Goal: Information Seeking & Learning: Learn about a topic

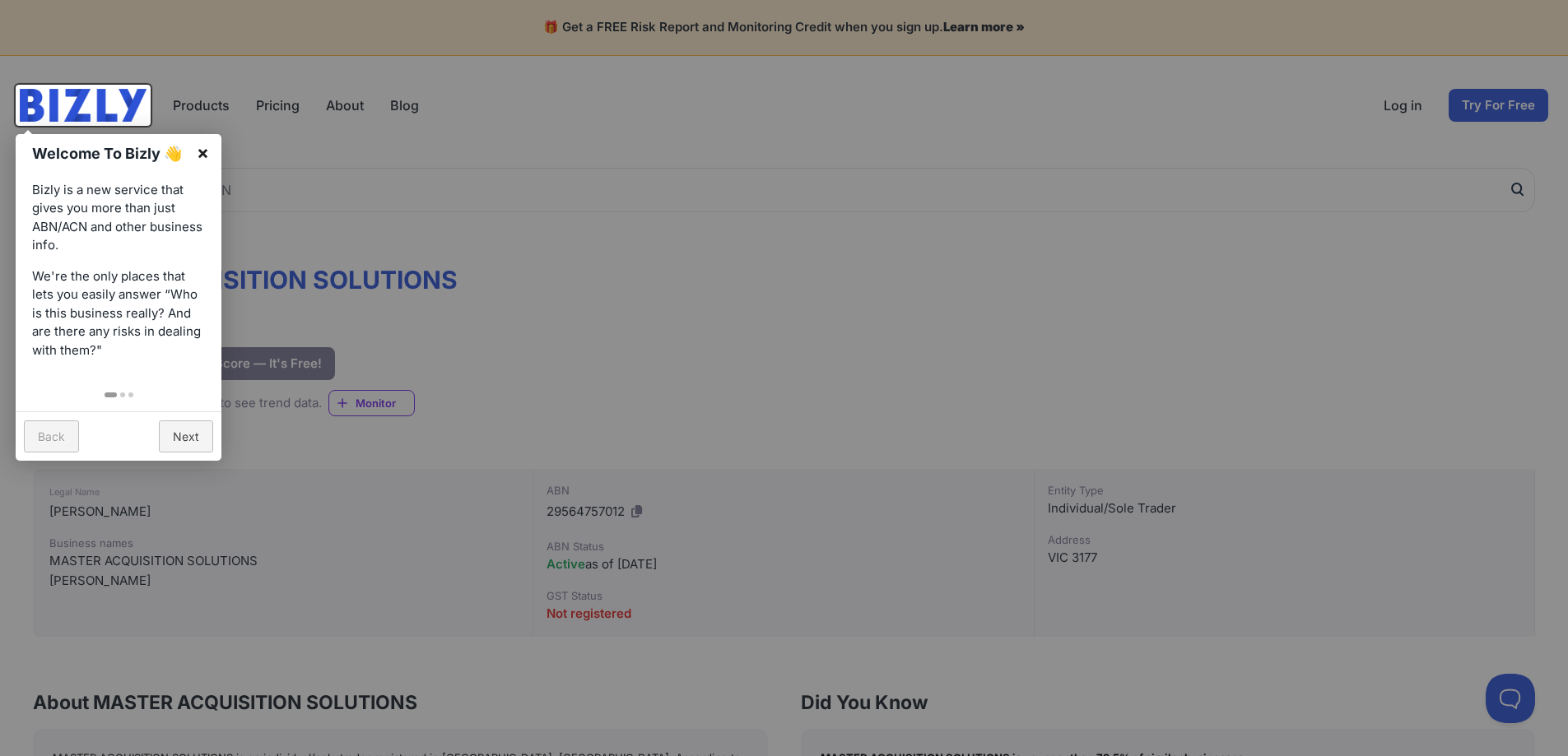
click at [208, 156] on link "×" at bounding box center [202, 152] width 37 height 37
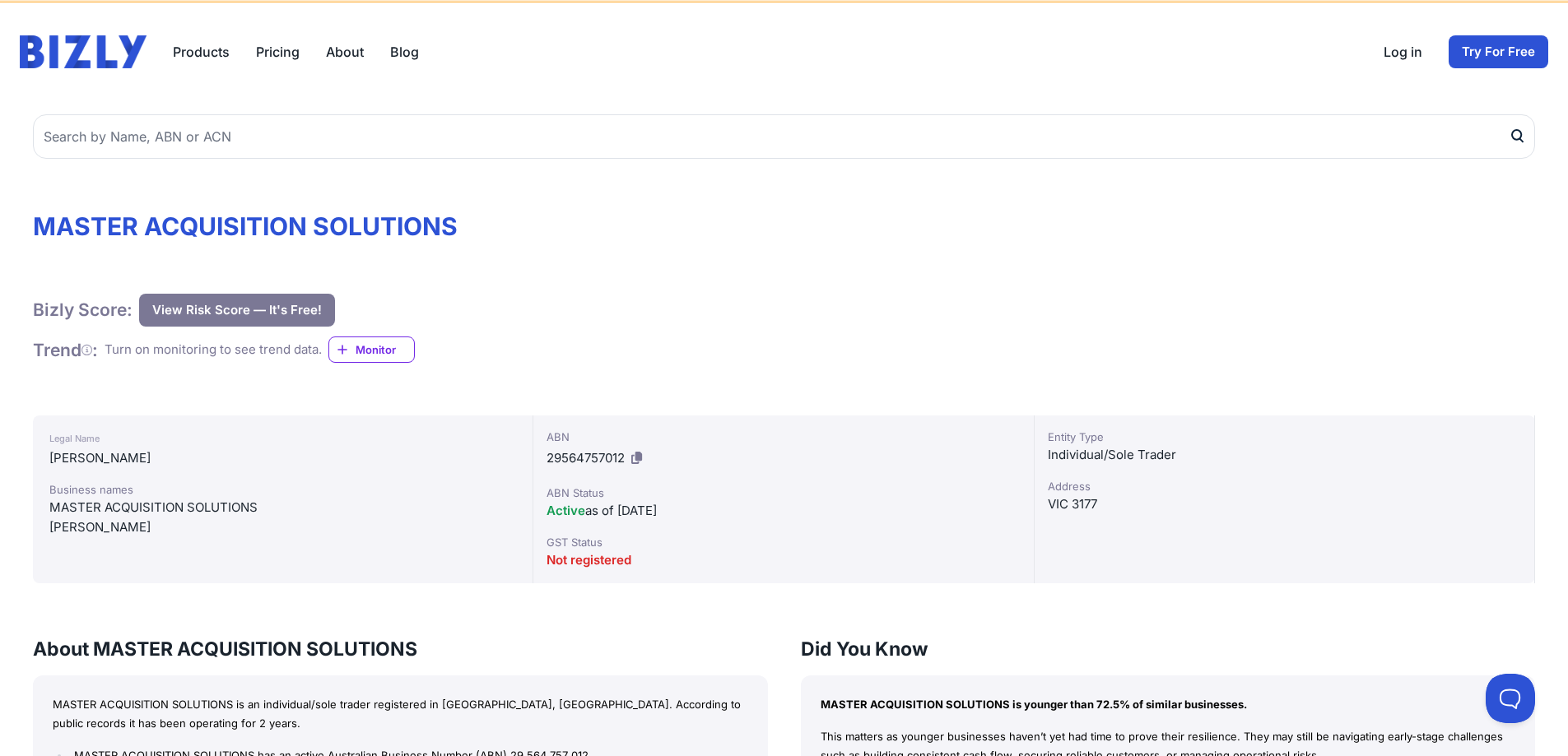
scroll to position [82, 0]
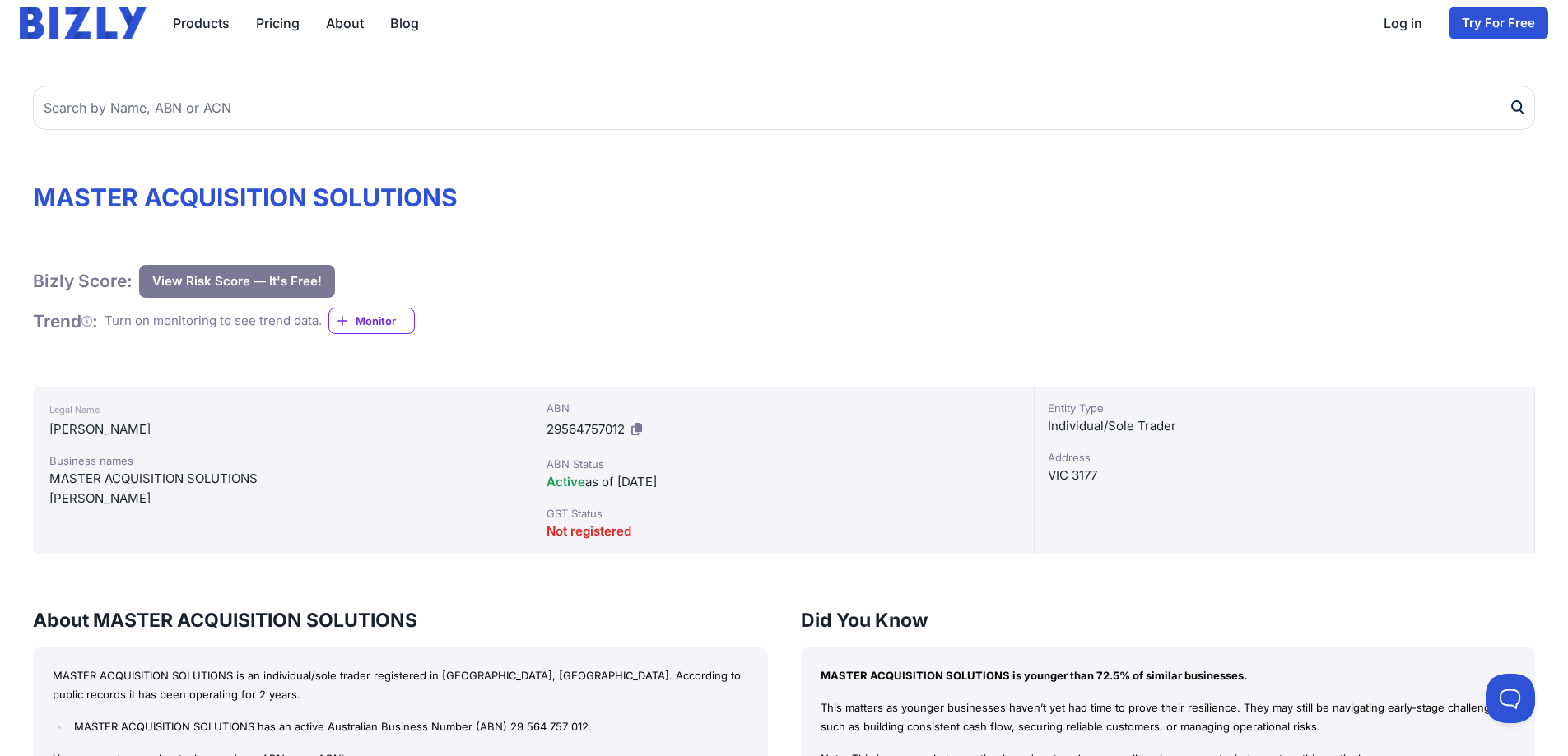
drag, startPoint x: 693, startPoint y: 487, endPoint x: 615, endPoint y: 493, distance: 78.2
click at [615, 493] on div "Active as of 24/04/2023" at bounding box center [783, 483] width 474 height 20
click at [858, 324] on div "Bizly Score: View Risk Score — It's Free! View Risk Score — It's Free! Trend : …" at bounding box center [783, 300] width 1502 height 70
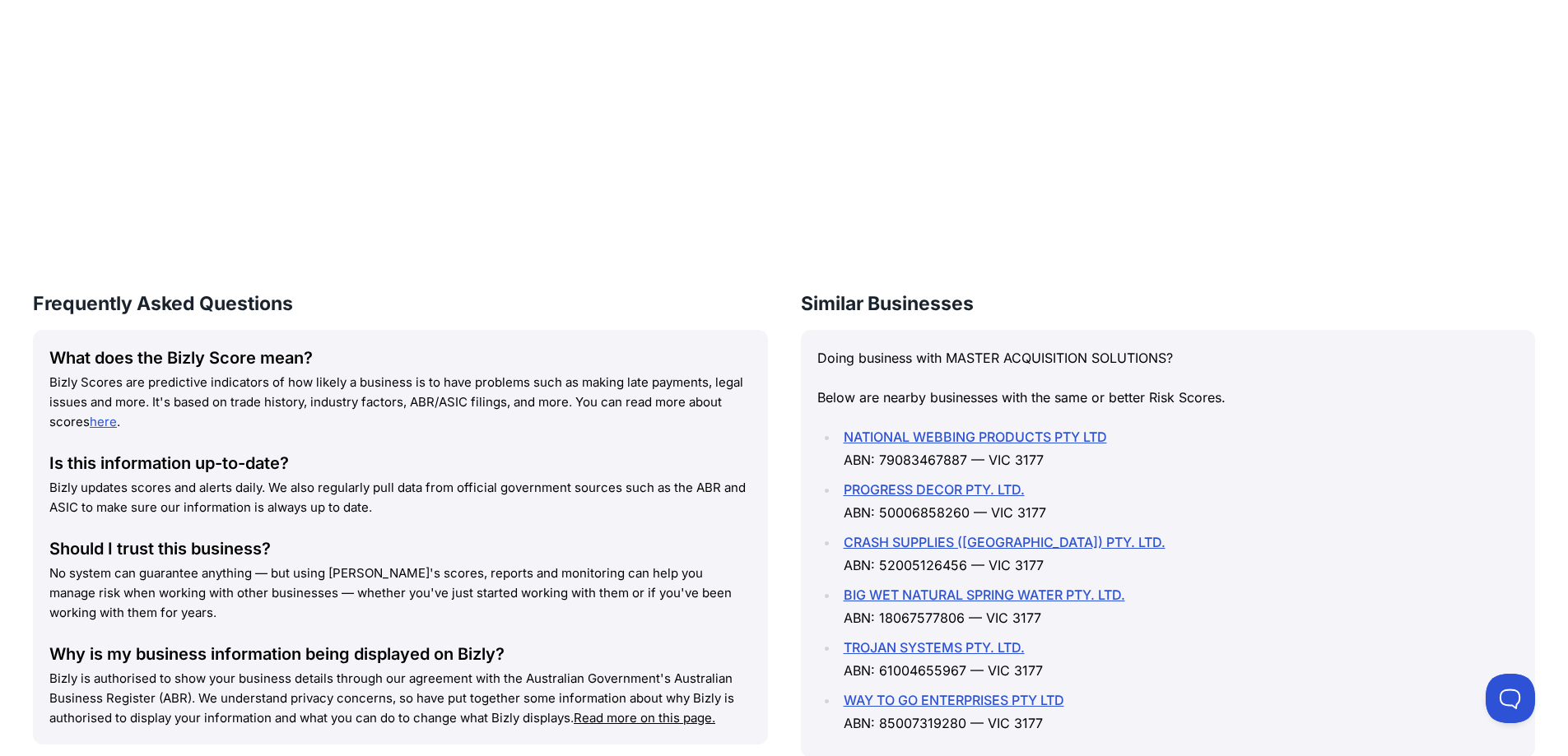
scroll to position [1152, 0]
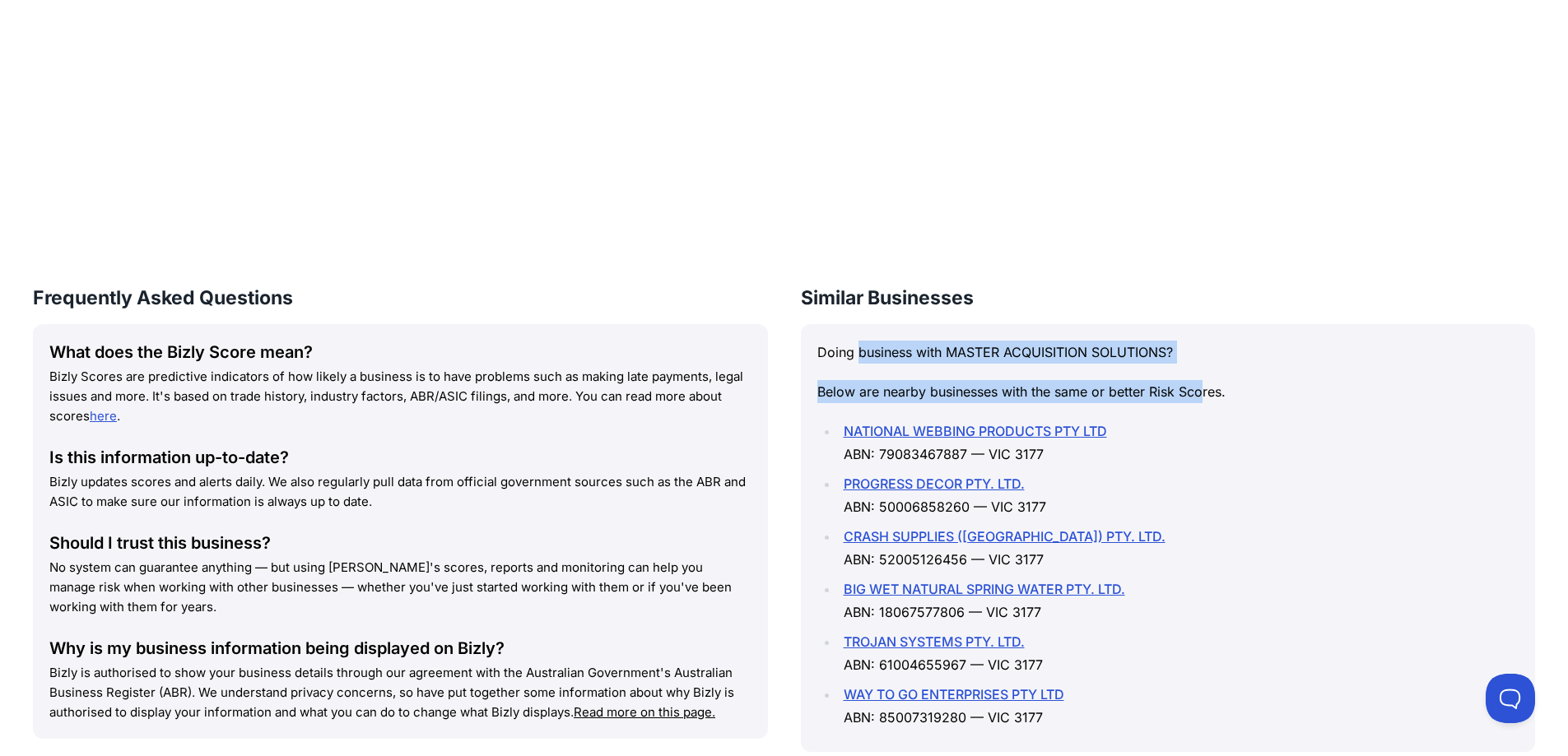
drag, startPoint x: 1206, startPoint y: 369, endPoint x: 861, endPoint y: 358, distance: 345.2
click at [861, 358] on div "Doing business with MASTER ACQUISITION SOLUTIONS? Below are nearby businesses w…" at bounding box center [1168, 538] width 735 height 428
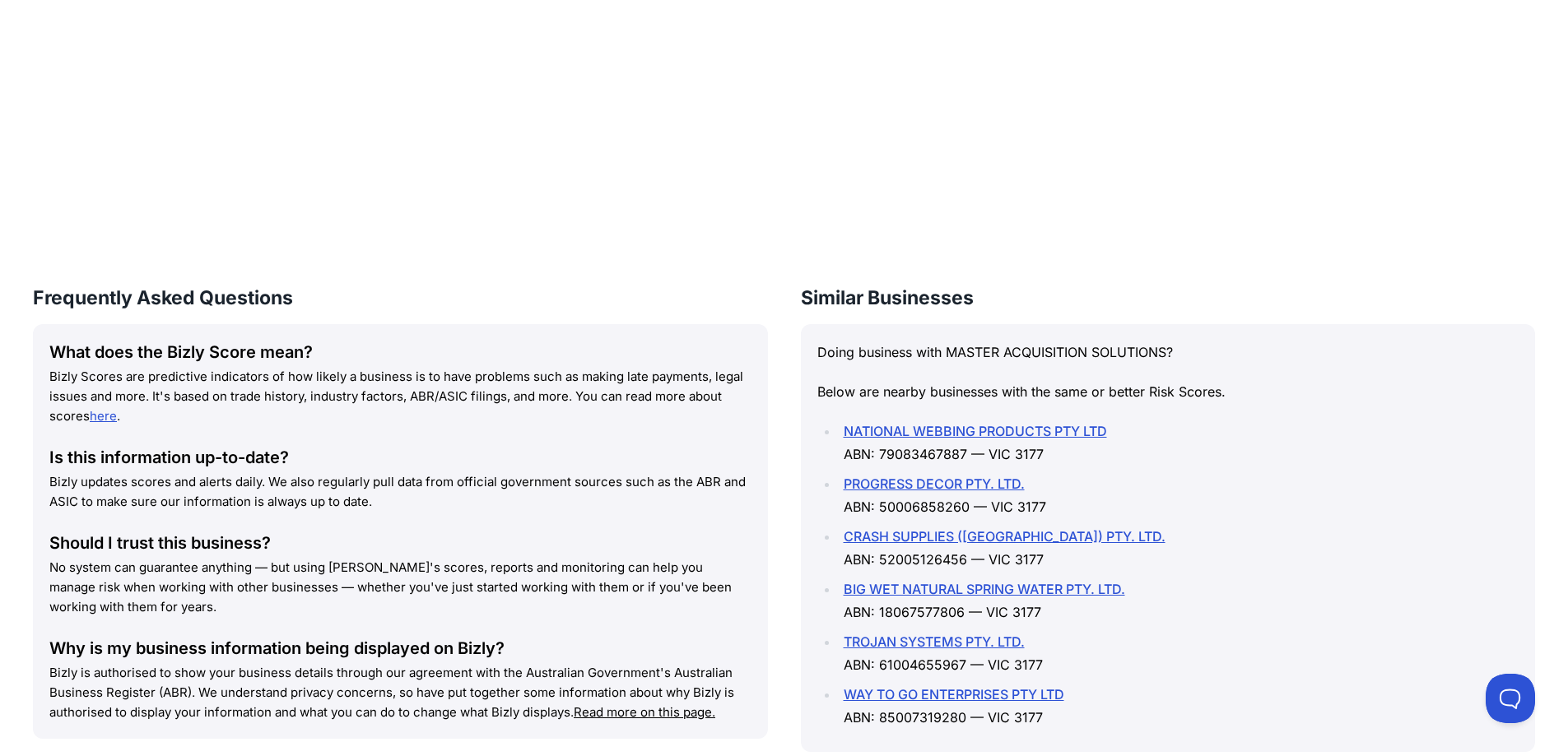
click at [1139, 518] on li "PROGRESS DECOR PTY. LTD. ABN: 50006858260 — VIC 3177" at bounding box center [1179, 495] width 681 height 46
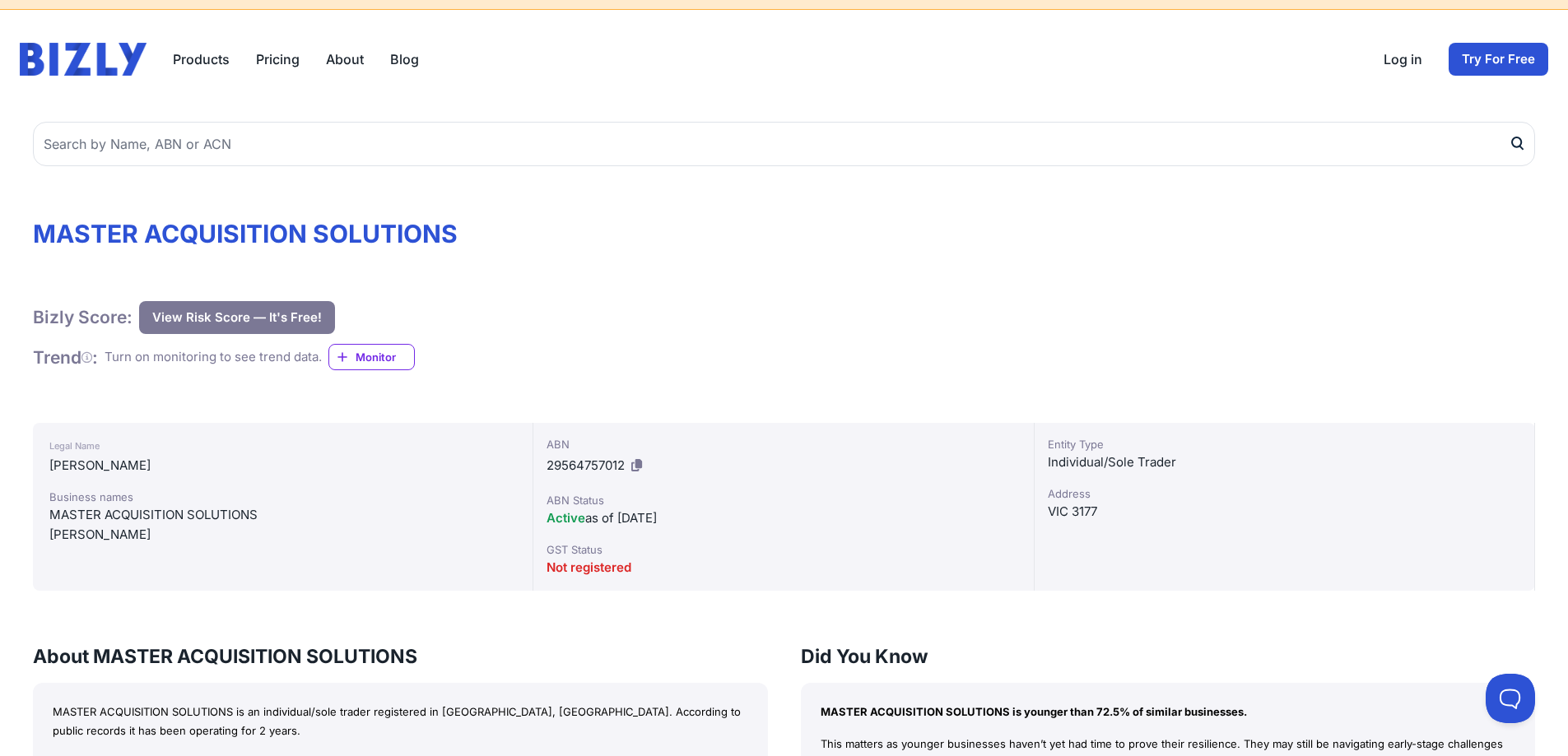
scroll to position [0, 0]
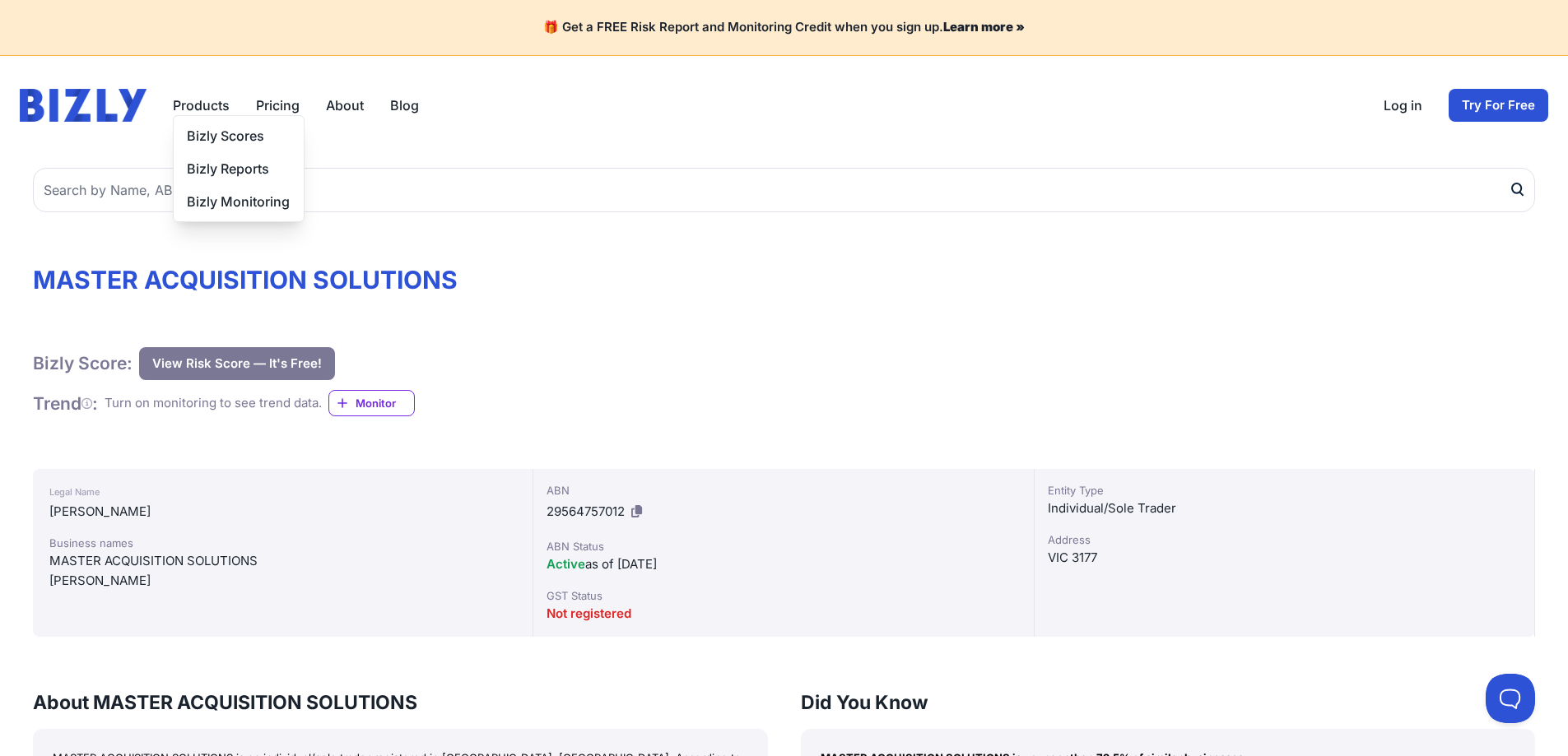
click at [202, 111] on button "Products" at bounding box center [201, 106] width 57 height 20
click at [347, 99] on link "About" at bounding box center [345, 106] width 38 height 20
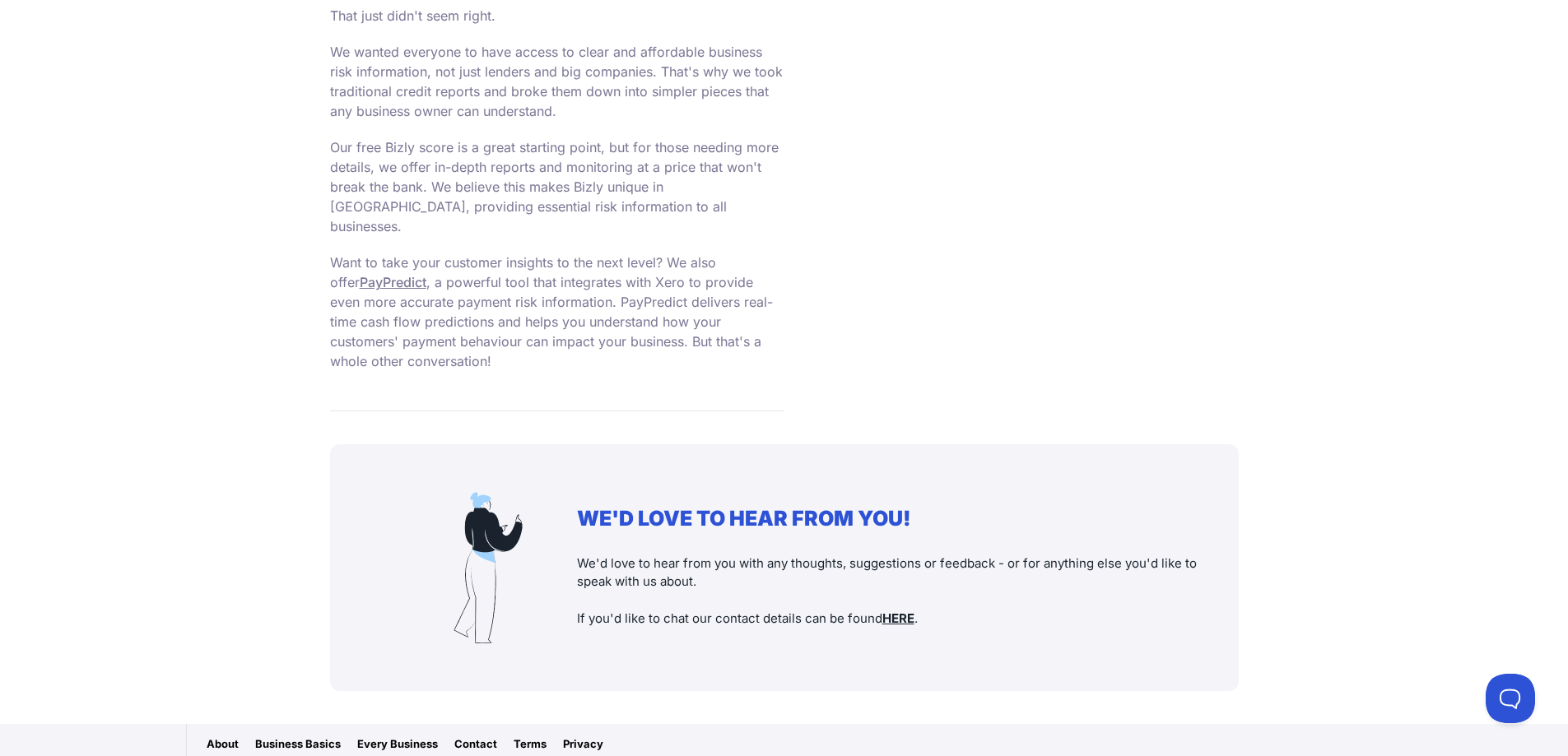
scroll to position [1449, 0]
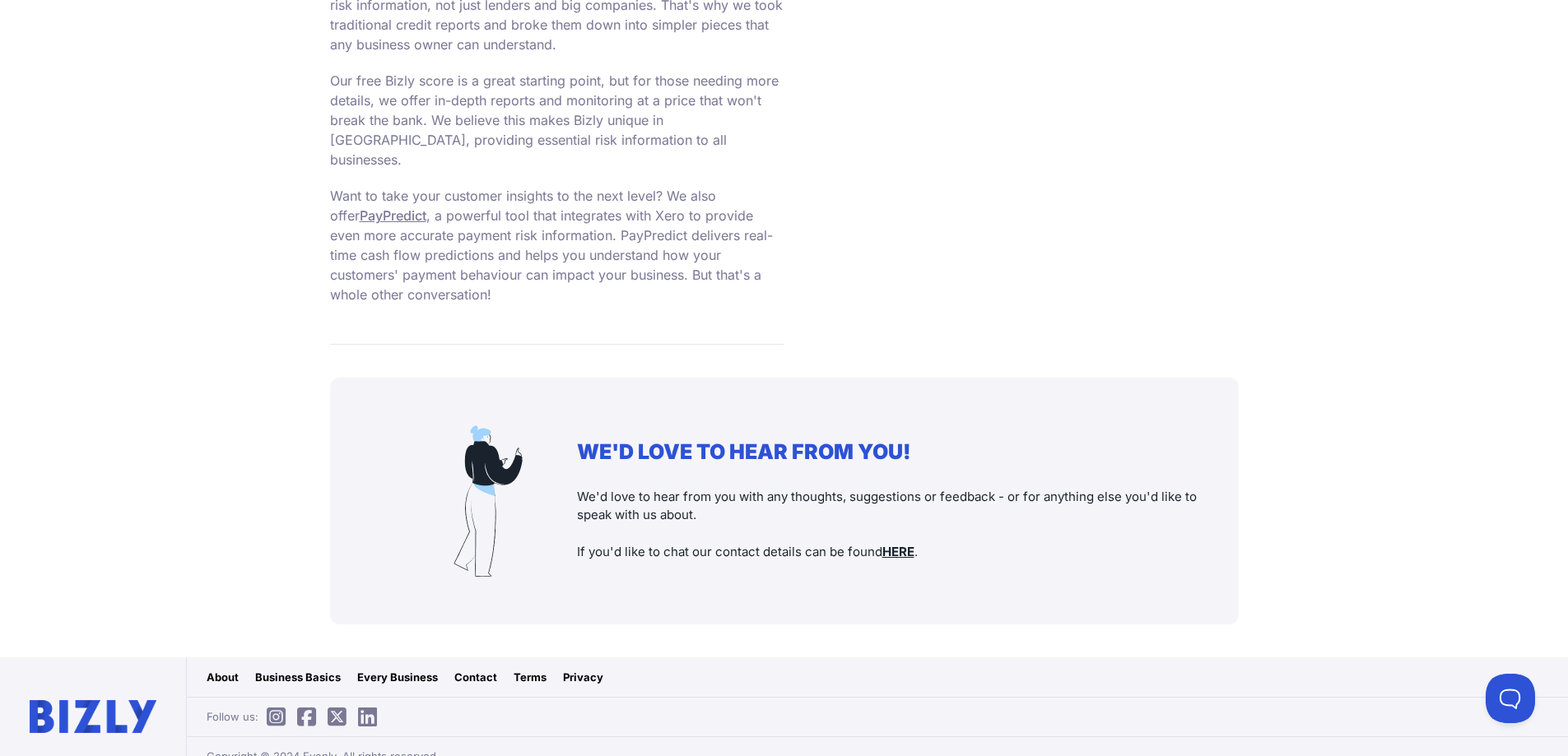
click at [513, 669] on link "Terms" at bounding box center [530, 678] width 32 height 16
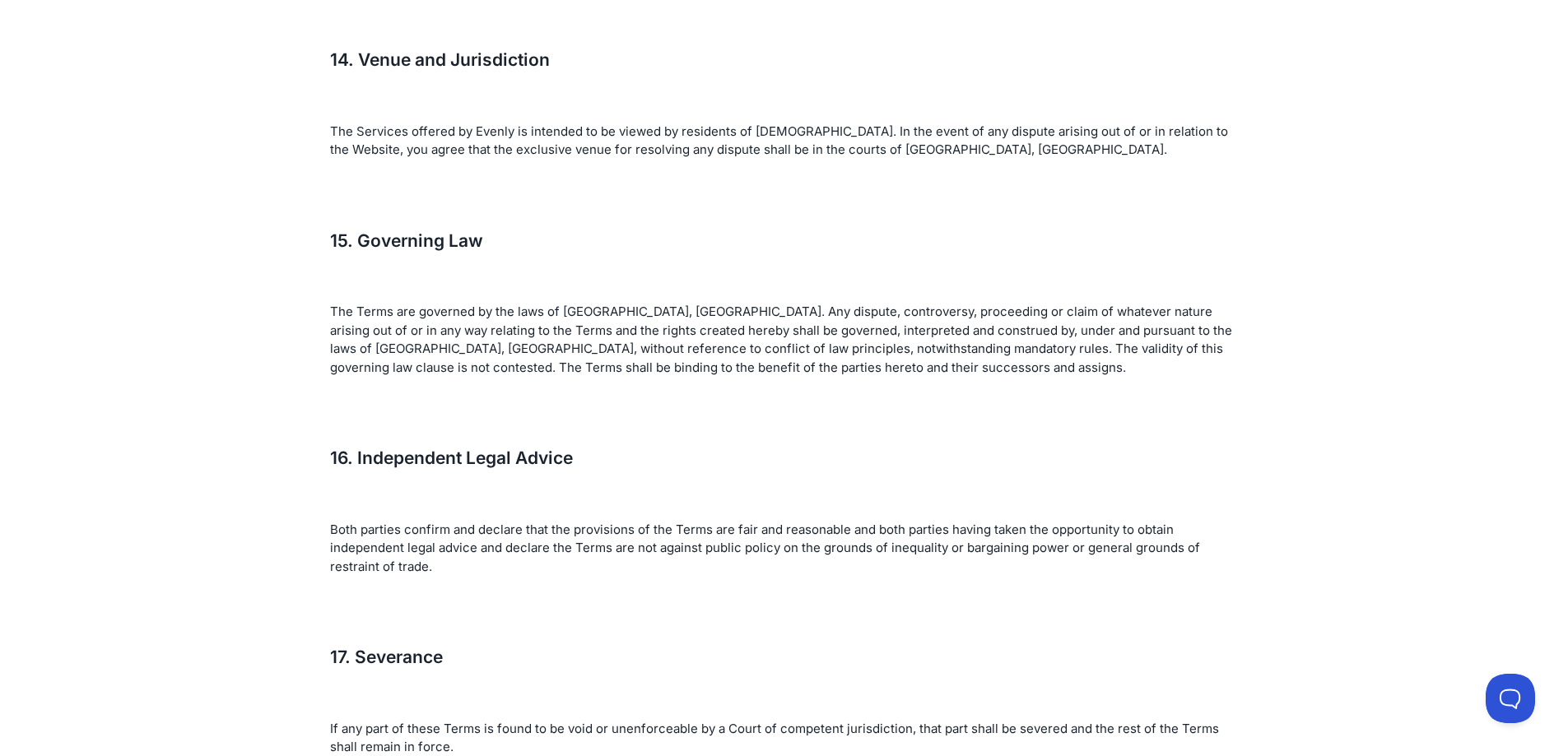
scroll to position [6790, 0]
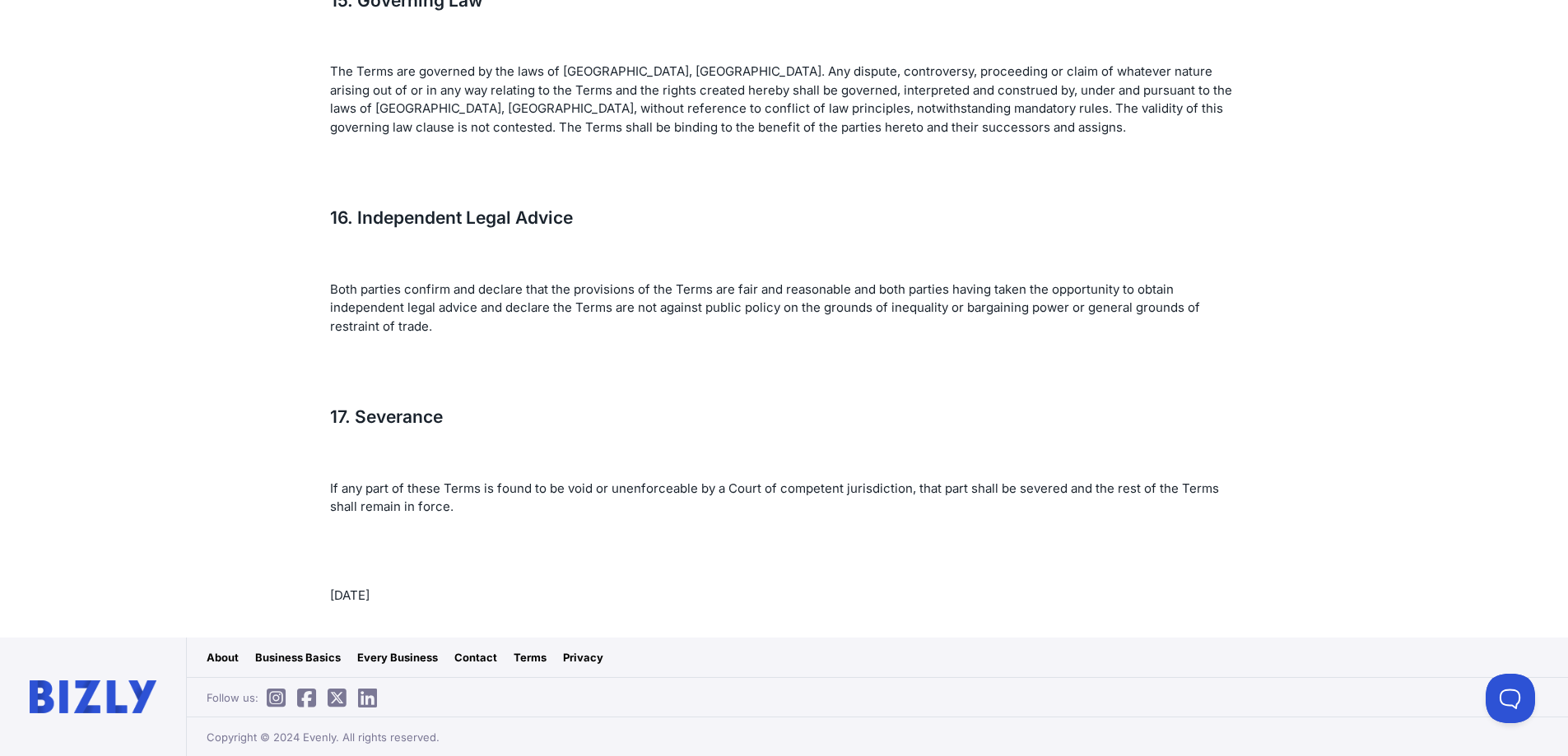
click at [477, 659] on link "Contact" at bounding box center [475, 658] width 42 height 16
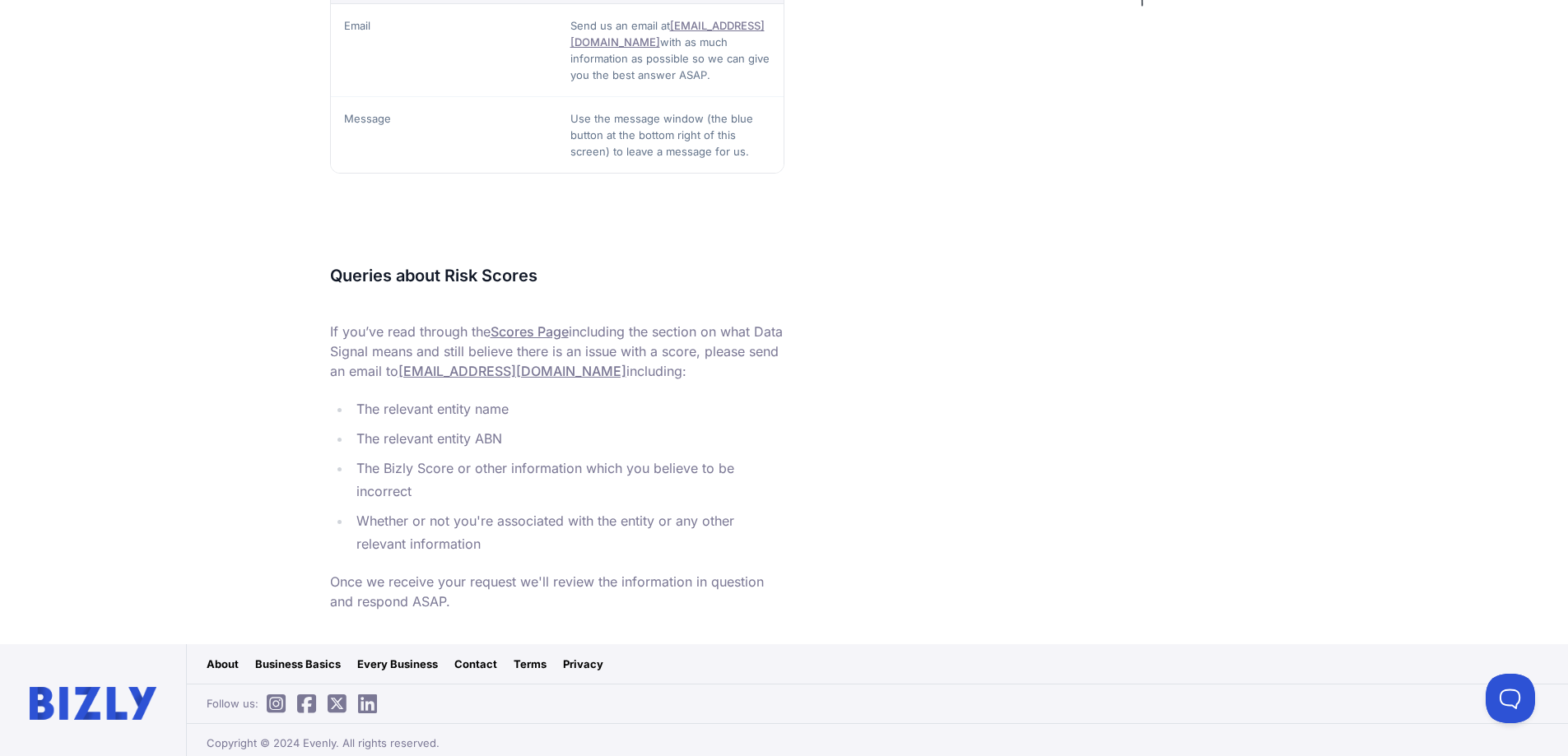
scroll to position [605, 0]
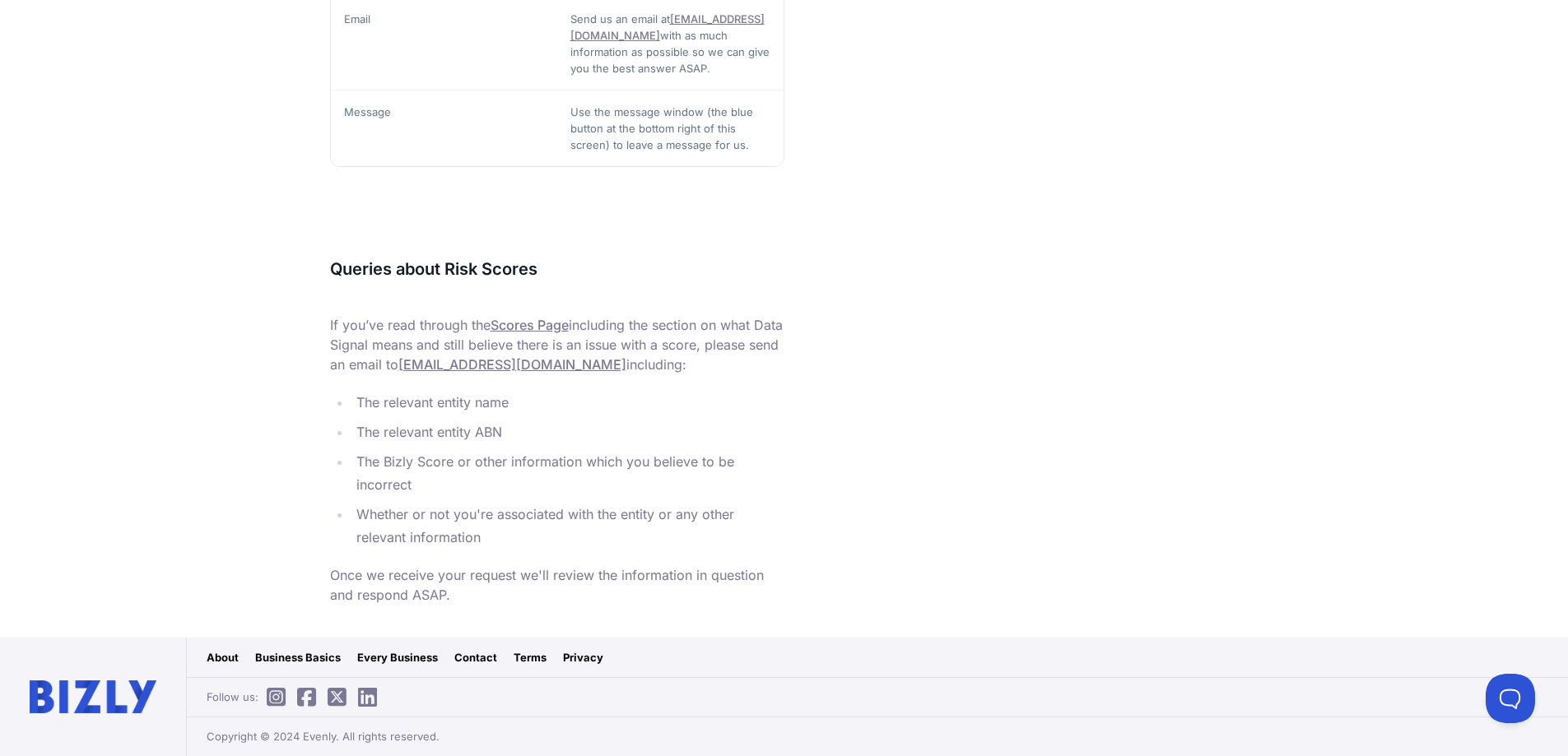
click at [218, 662] on link "About" at bounding box center [223, 658] width 32 height 16
